Goal: Check status: Check status

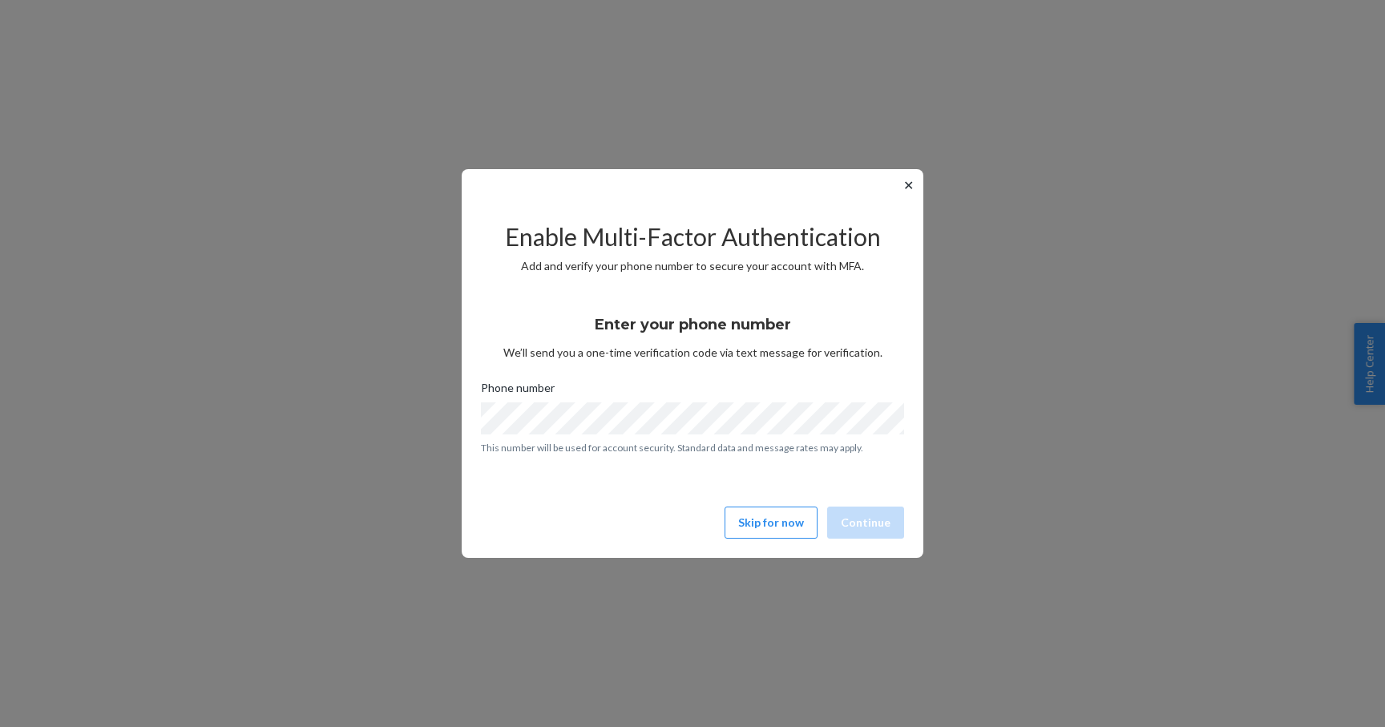
click at [911, 180] on button "✕" at bounding box center [908, 185] width 17 height 19
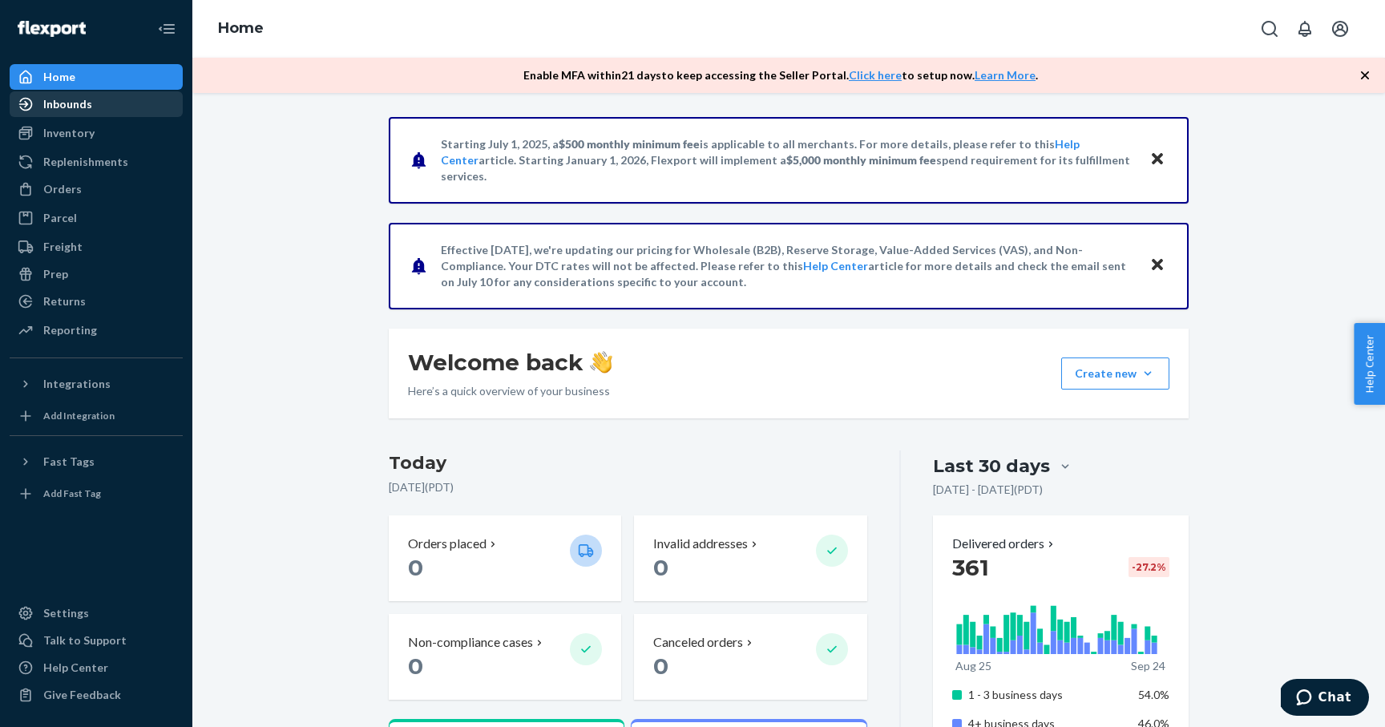
click at [111, 103] on div "Inbounds" at bounding box center [96, 104] width 170 height 22
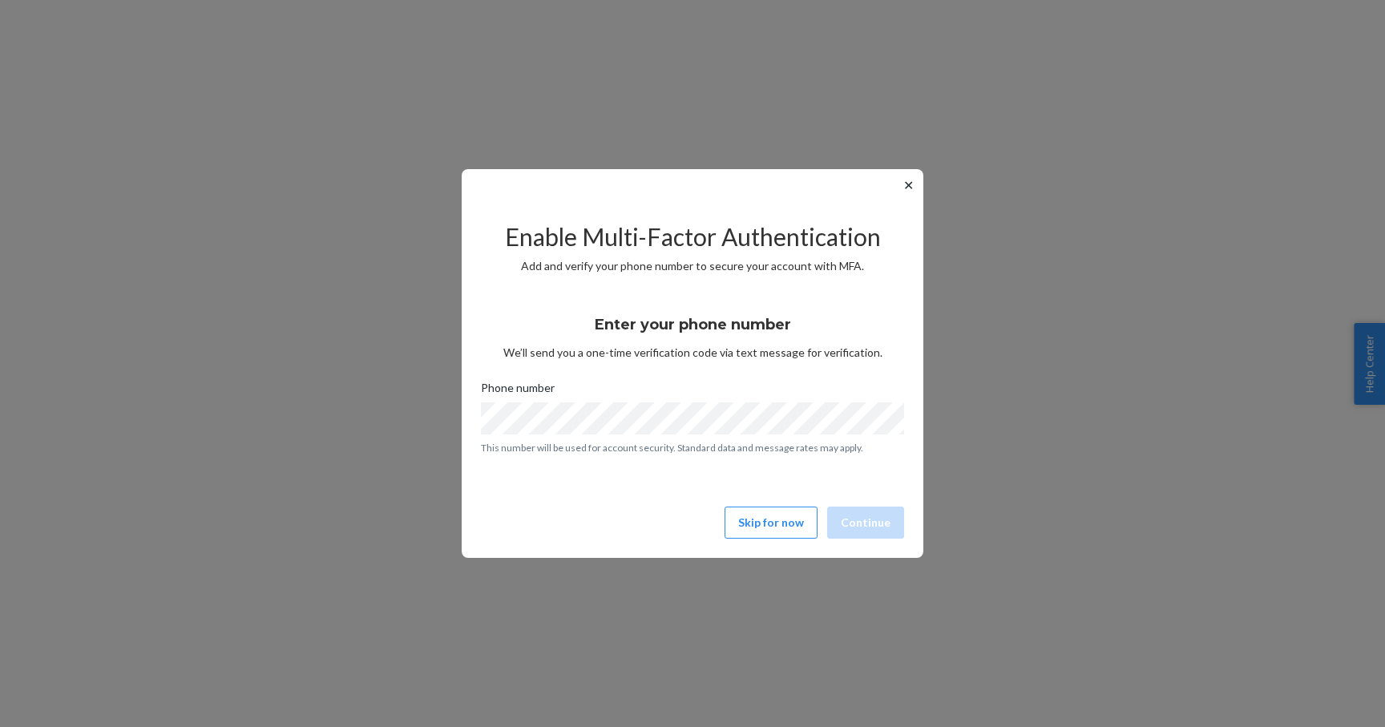
click at [910, 186] on button "✕" at bounding box center [908, 185] width 17 height 19
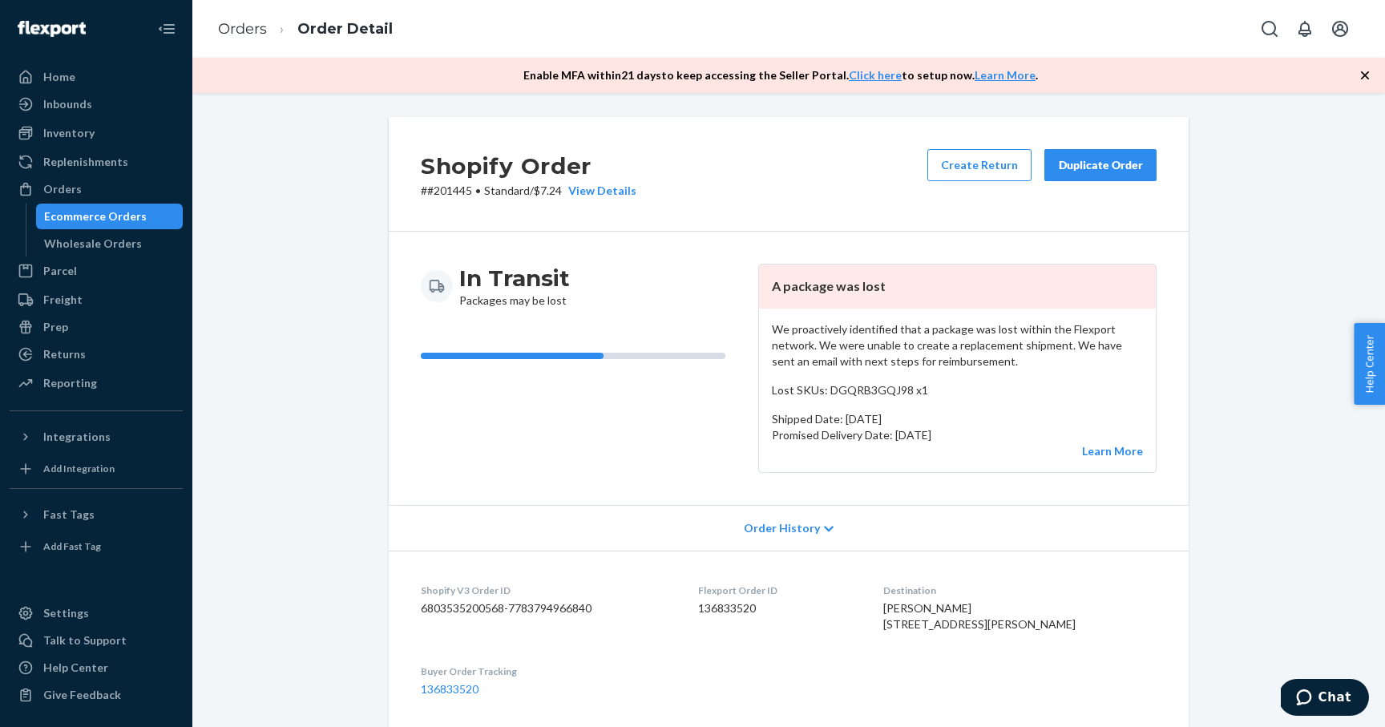
scroll to position [26, 0]
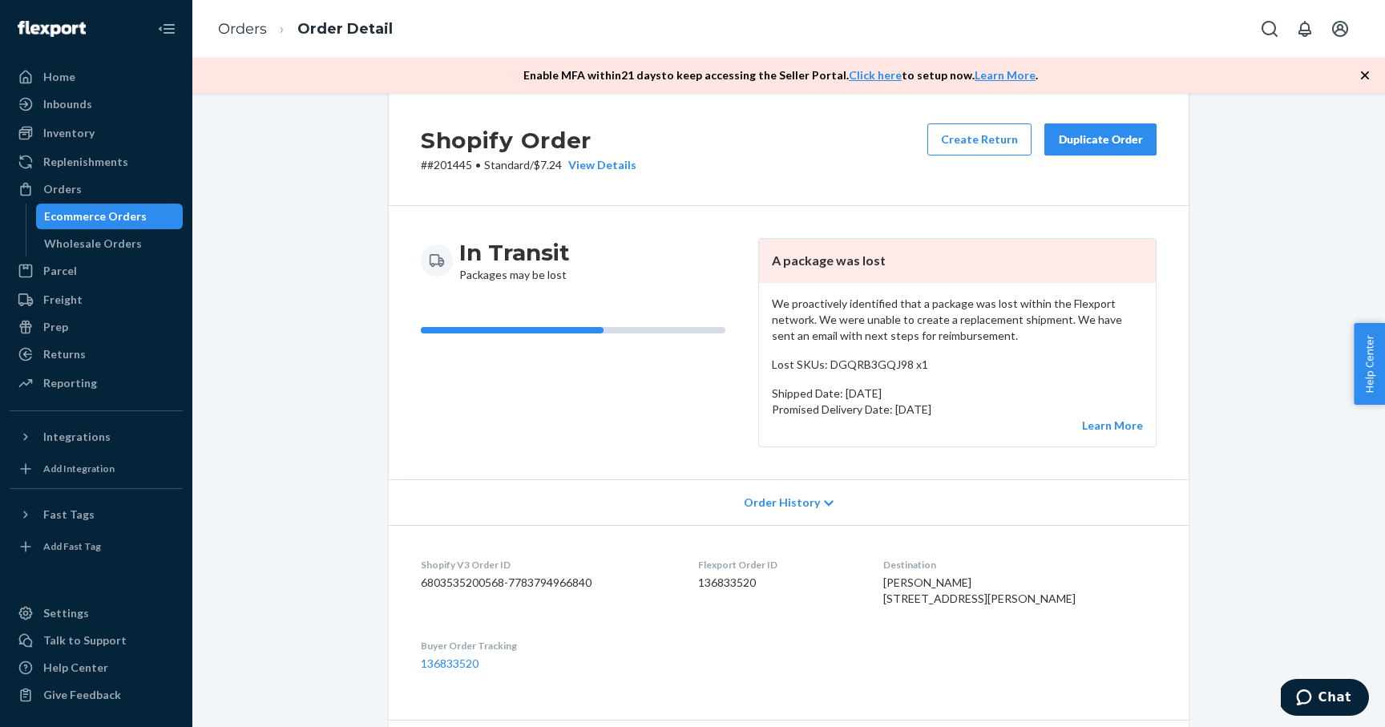
click at [452, 170] on p "# #201445 • Standard / $7.24 View Details" at bounding box center [529, 165] width 216 height 16
copy p "201445"
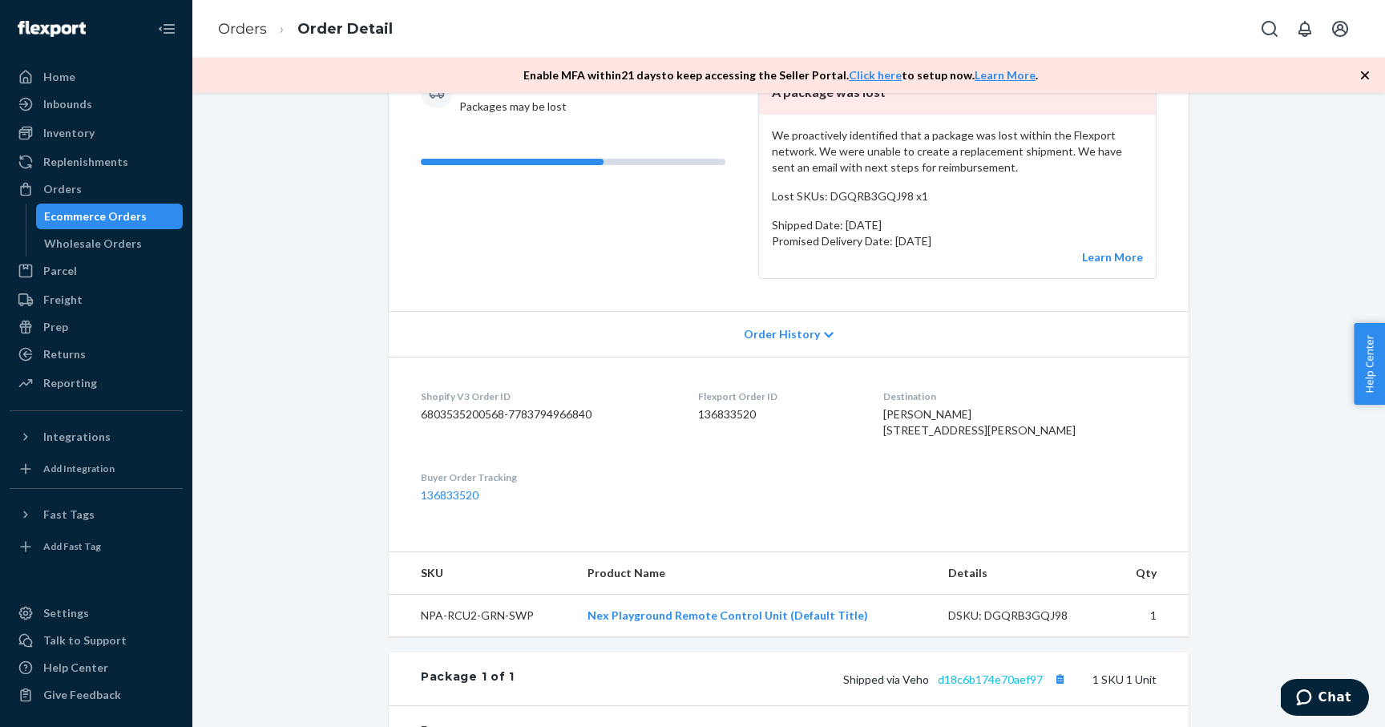
scroll to position [0, 0]
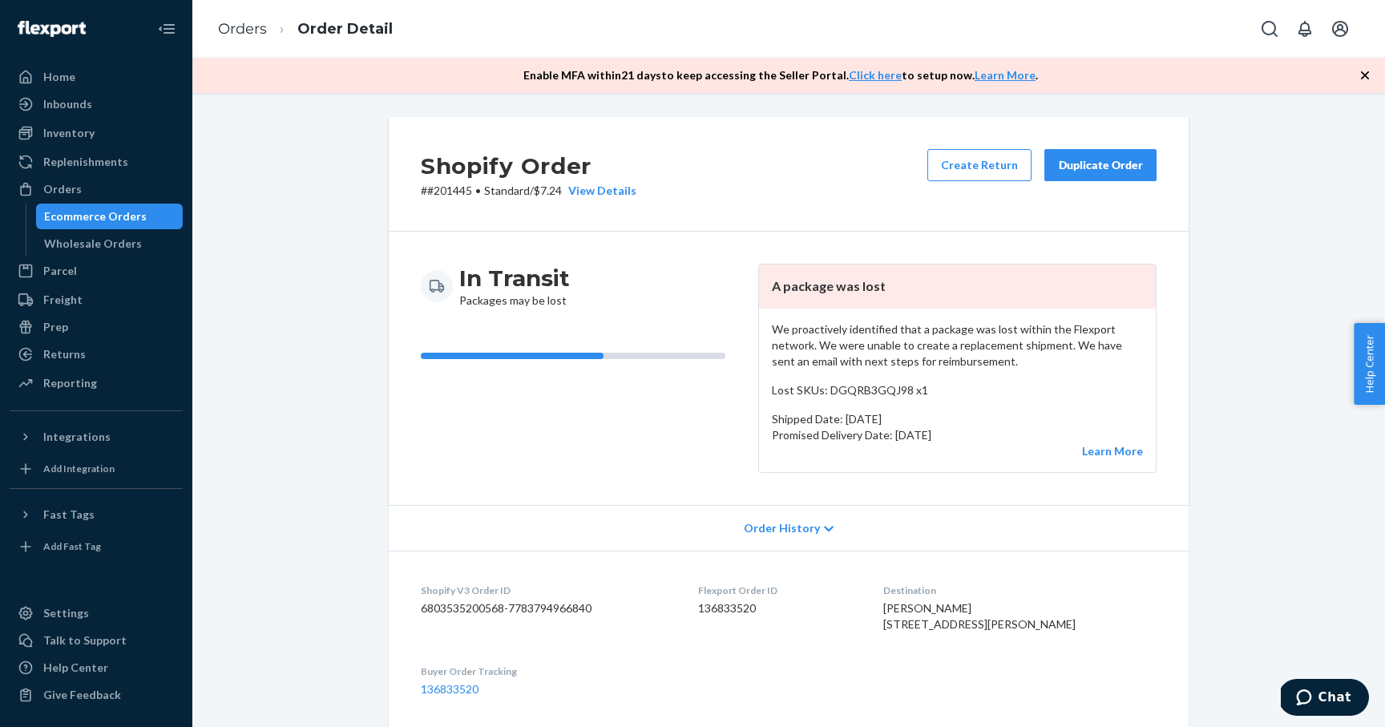
click at [755, 188] on div "Shopify Order # #201445 • Standard / $7.24 View Details Create Return Duplicate…" at bounding box center [789, 174] width 800 height 115
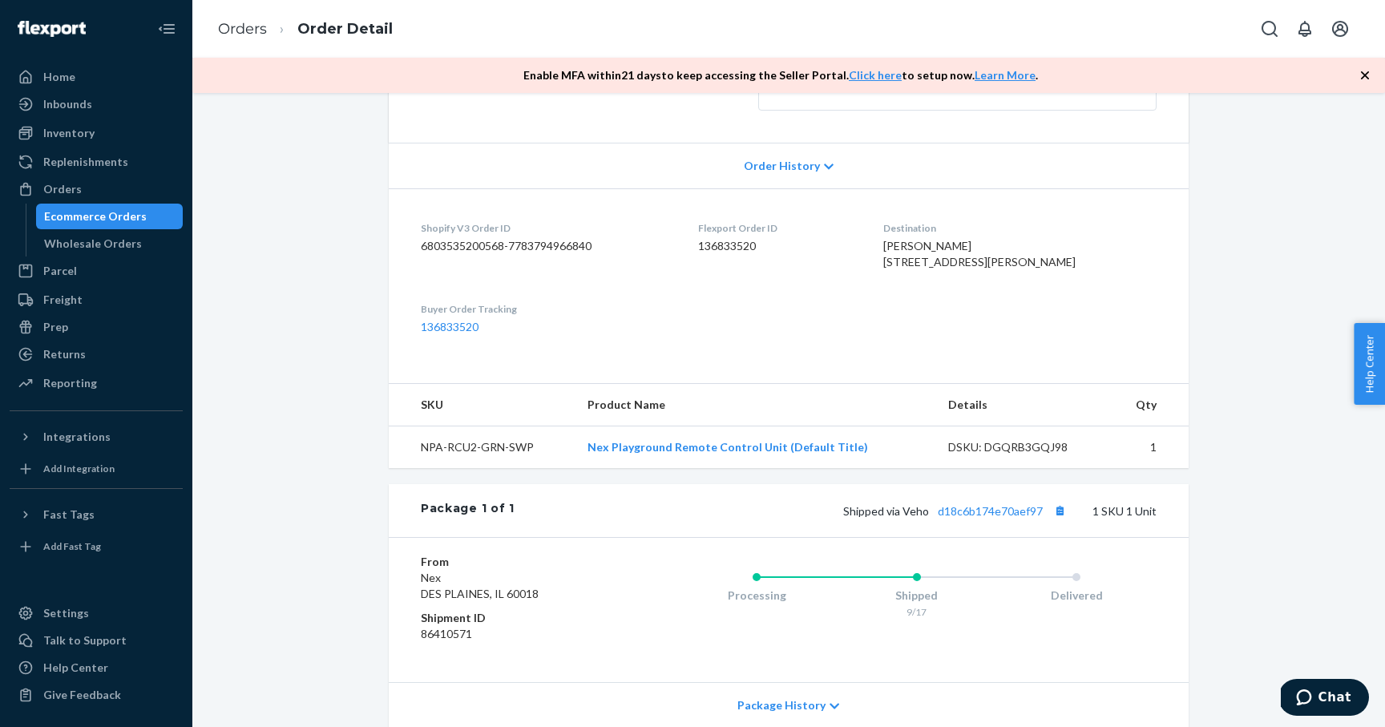
scroll to position [342, 0]
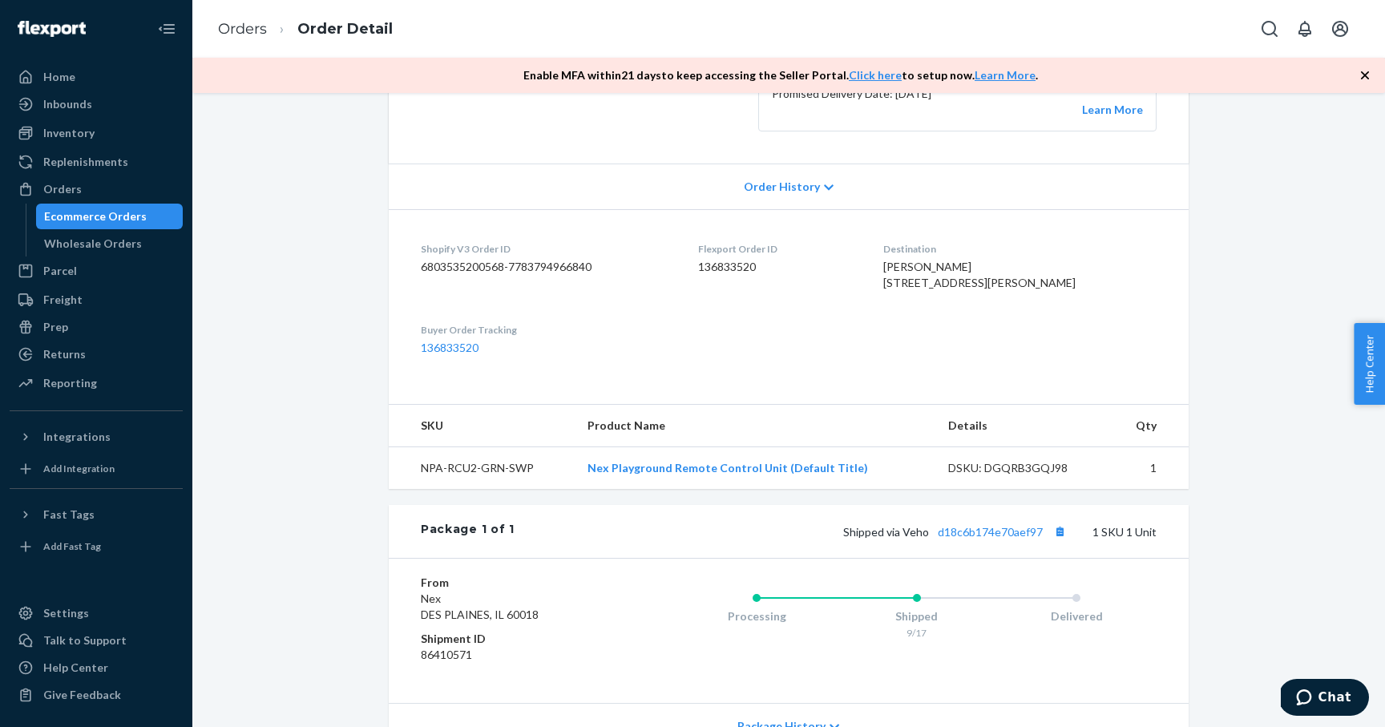
click at [589, 153] on div "In Transit Packages may be lost A package was lost We proactively identified th…" at bounding box center [789, 26] width 800 height 273
